Goal: Task Accomplishment & Management: Use online tool/utility

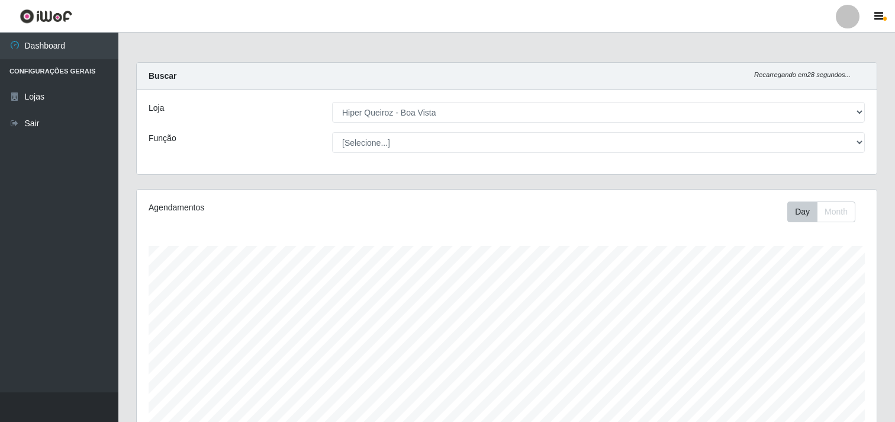
select select "514"
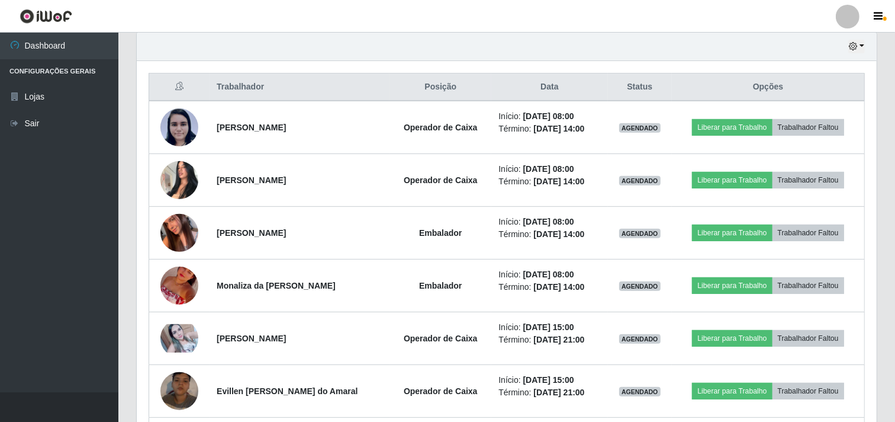
scroll to position [245, 740]
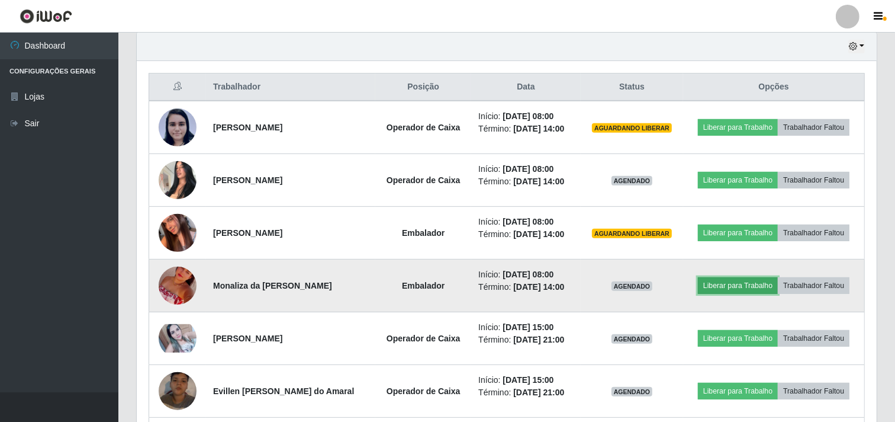
click at [726, 281] on button "Liberar para Trabalho" at bounding box center [738, 285] width 80 height 17
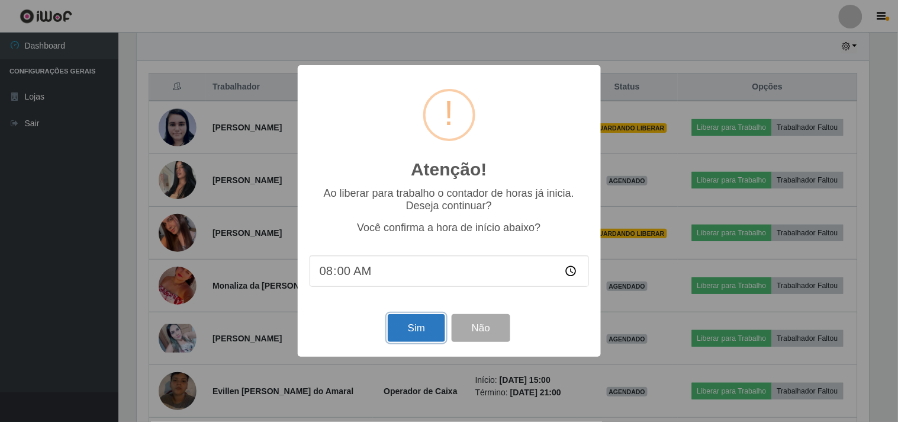
click at [410, 334] on button "Sim" at bounding box center [416, 328] width 57 height 28
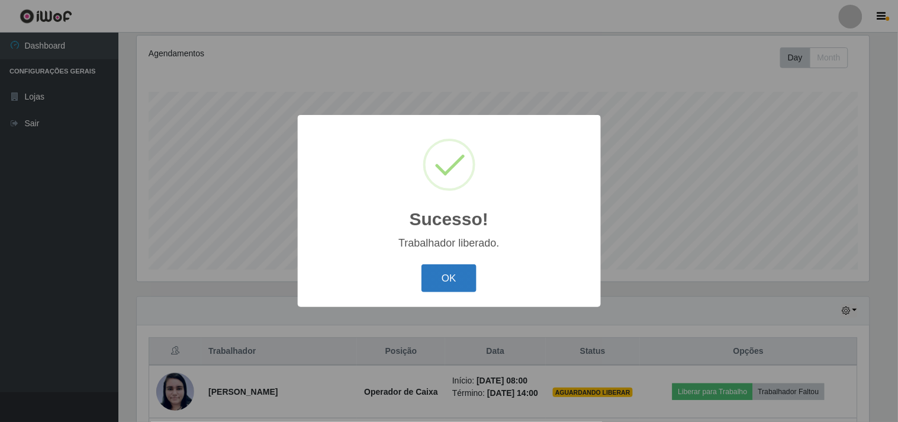
click at [448, 272] on button "OK" at bounding box center [449, 278] width 55 height 28
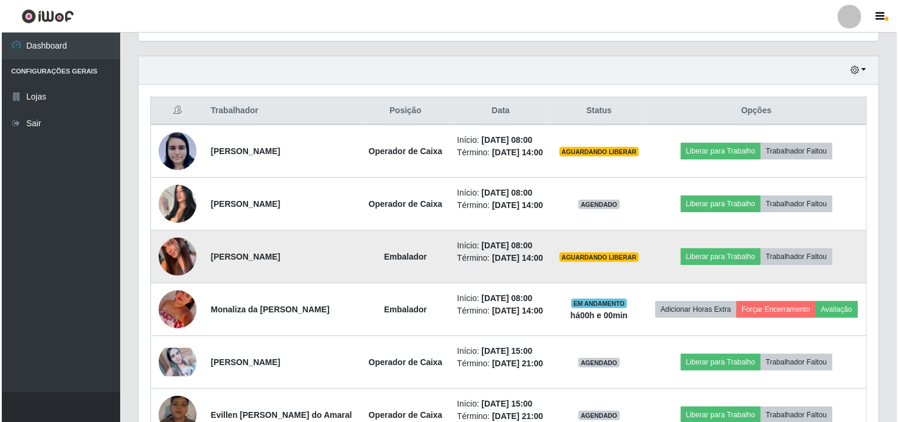
scroll to position [417, 0]
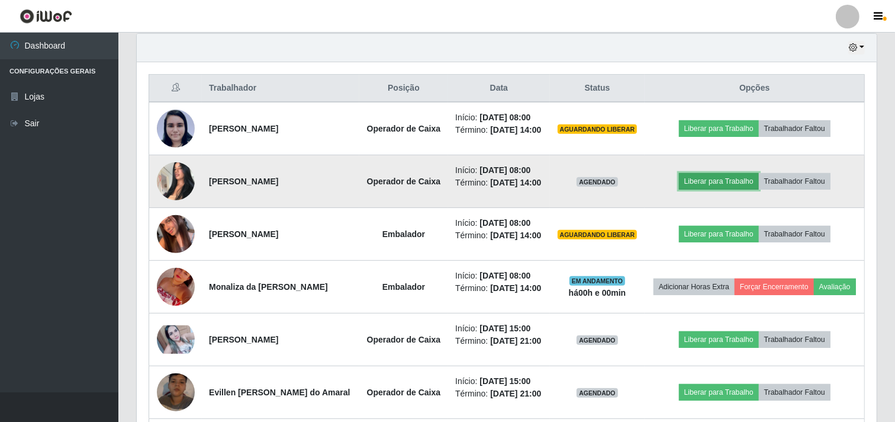
click at [740, 182] on button "Liberar para Trabalho" at bounding box center [719, 181] width 80 height 17
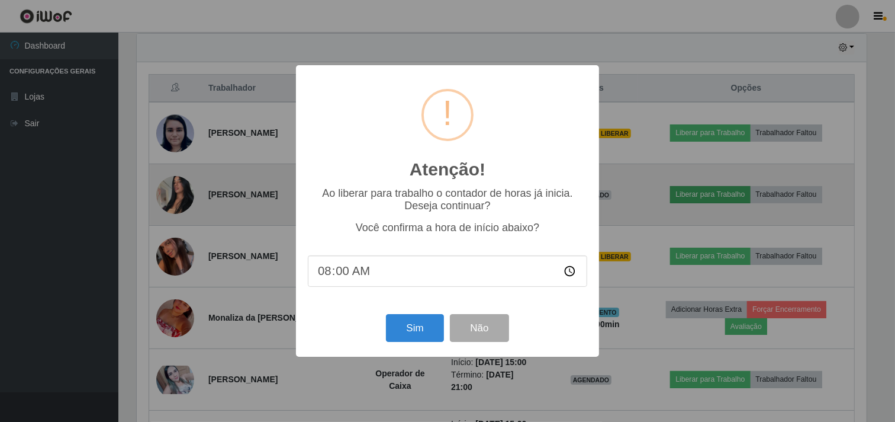
scroll to position [245, 732]
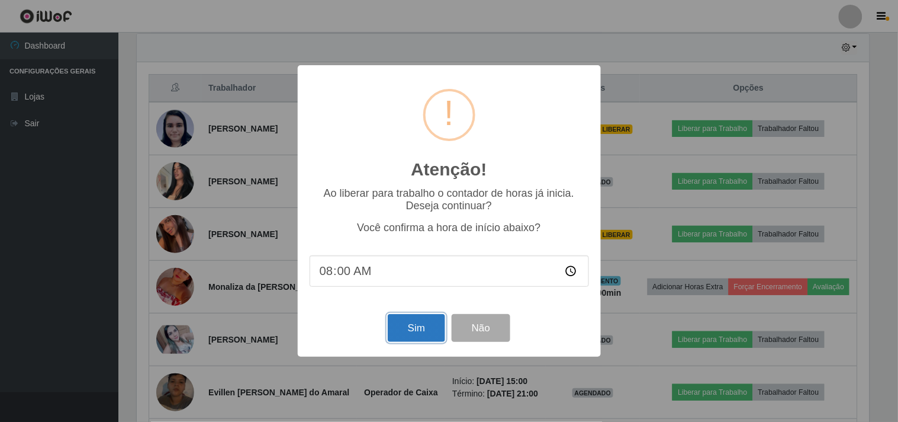
click at [422, 329] on button "Sim" at bounding box center [416, 328] width 57 height 28
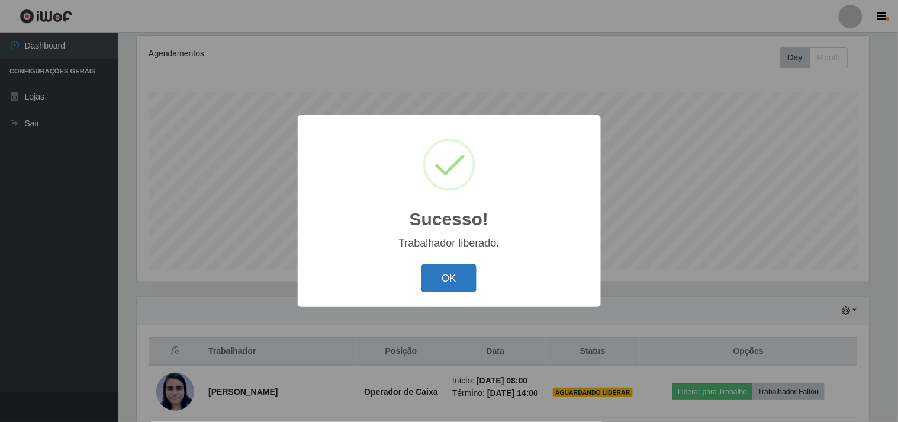
click at [466, 282] on button "OK" at bounding box center [449, 278] width 55 height 28
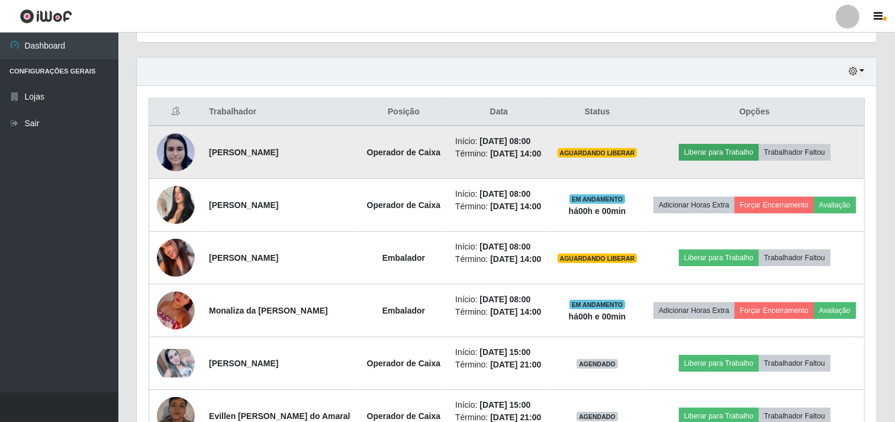
scroll to position [417, 0]
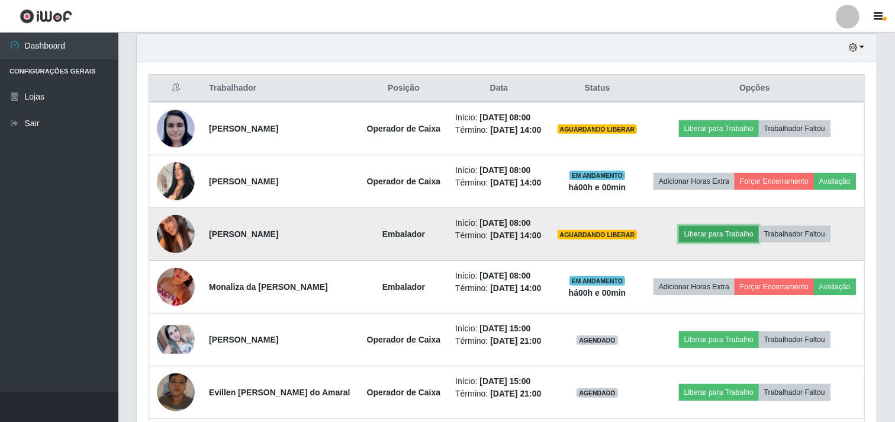
click at [721, 236] on button "Liberar para Trabalho" at bounding box center [719, 234] width 80 height 17
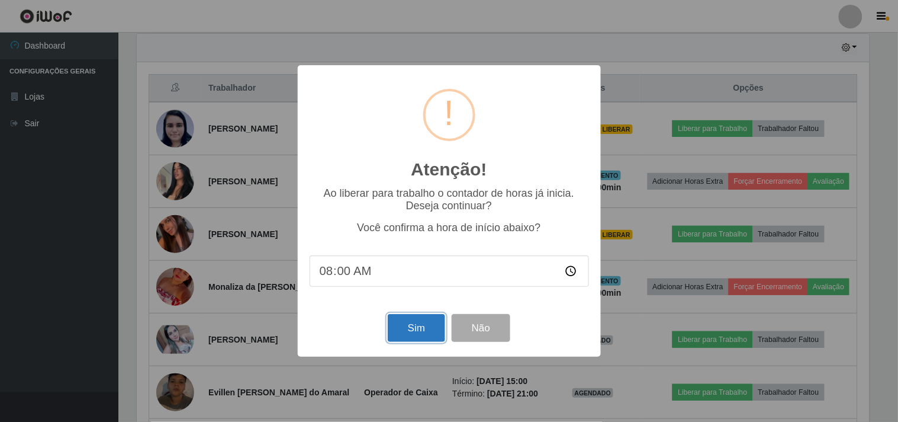
click at [411, 335] on button "Sim" at bounding box center [416, 328] width 57 height 28
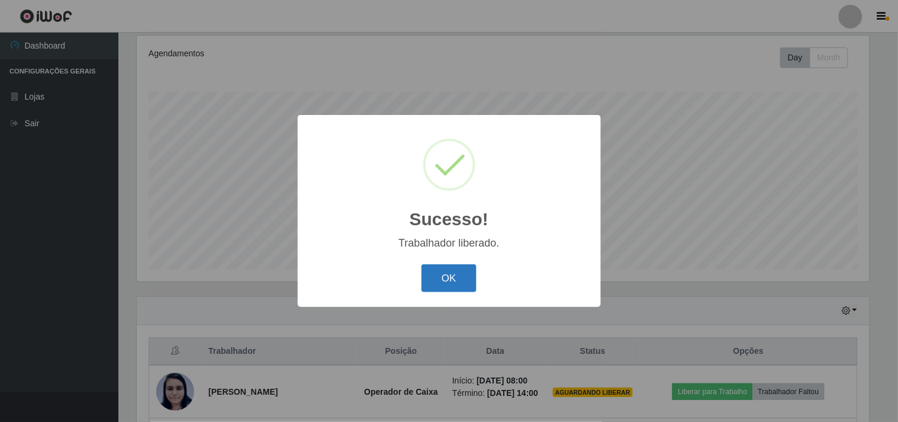
click at [448, 267] on button "OK" at bounding box center [449, 278] width 55 height 28
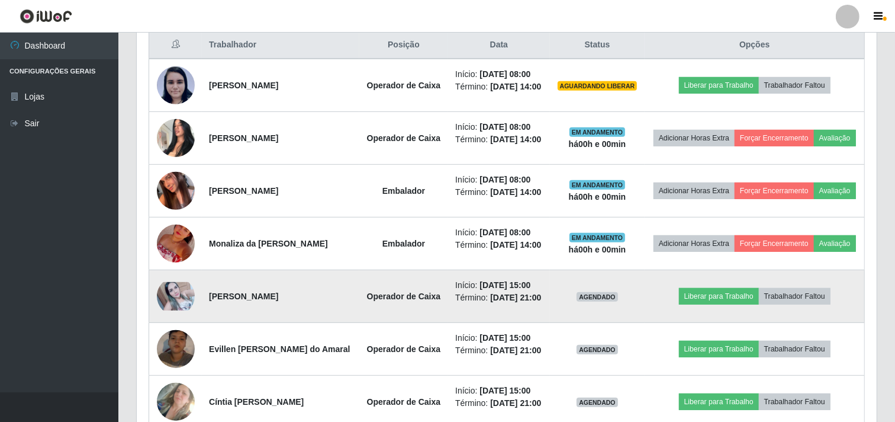
scroll to position [483, 0]
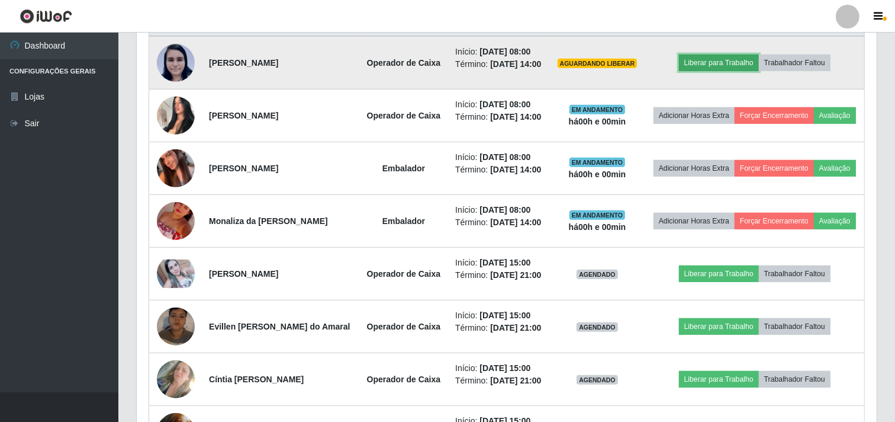
click at [718, 58] on button "Liberar para Trabalho" at bounding box center [719, 62] width 80 height 17
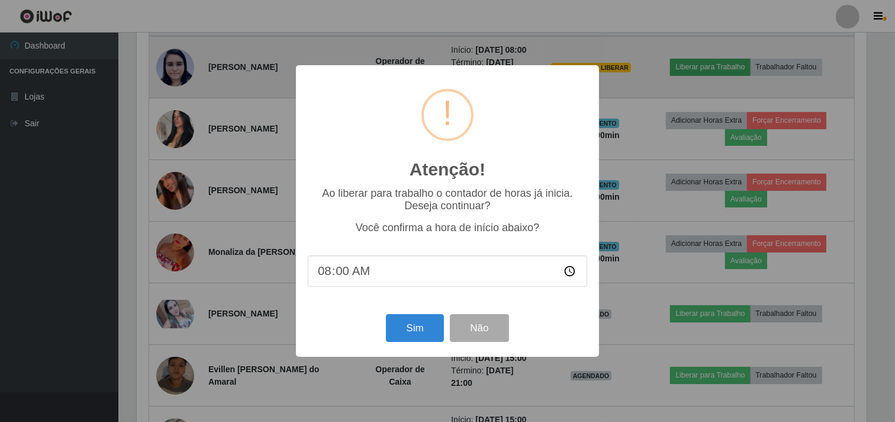
scroll to position [245, 732]
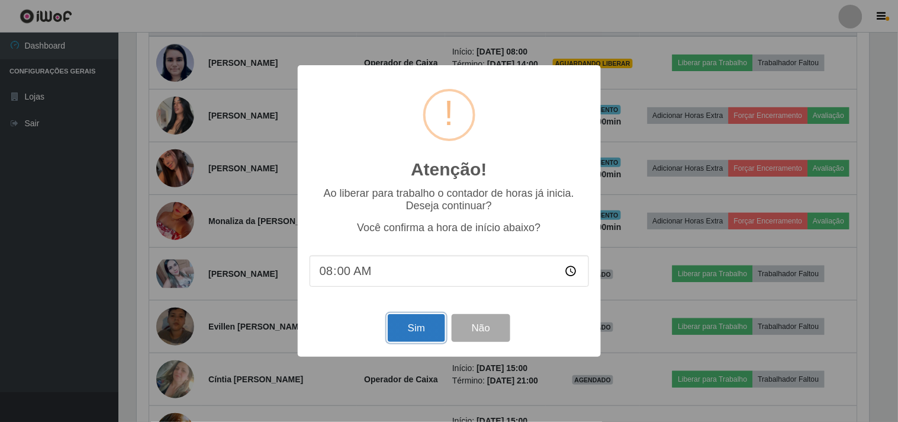
click at [422, 327] on button "Sim" at bounding box center [416, 328] width 57 height 28
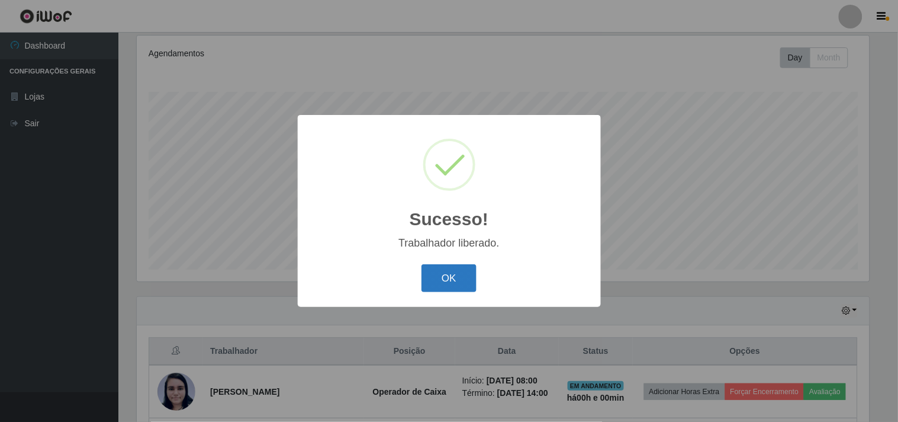
click at [461, 279] on button "OK" at bounding box center [449, 278] width 55 height 28
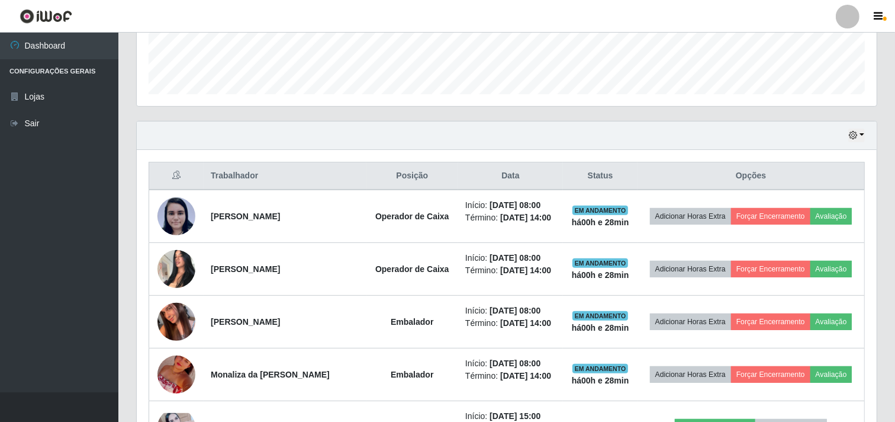
scroll to position [352, 0]
